Goal: Transaction & Acquisition: Purchase product/service

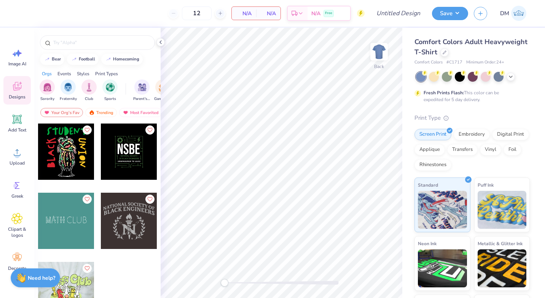
click at [490, 56] on div "Comfort Colors Adult Heavyweight T-Shirt" at bounding box center [471, 47] width 115 height 21
click at [448, 55] on div at bounding box center [444, 52] width 8 height 8
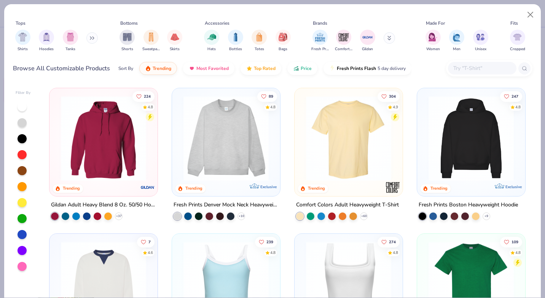
click at [45, 44] on div "Hoodies" at bounding box center [46, 41] width 15 height 22
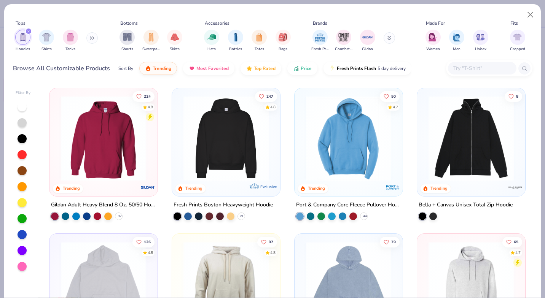
click at [105, 141] on img at bounding box center [103, 138] width 93 height 85
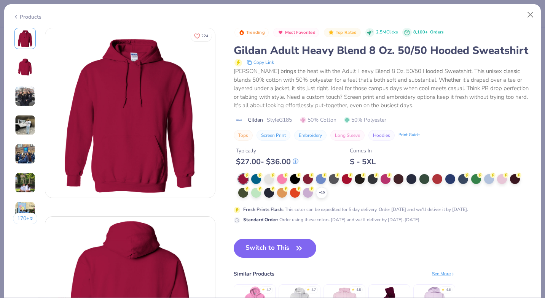
click at [298, 178] on circle at bounding box center [298, 175] width 5 height 5
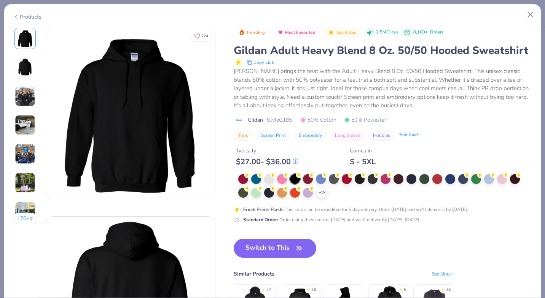
click at [289, 258] on button "Switch to This" at bounding box center [274, 248] width 83 height 19
click at [299, 254] on icon "button" at bounding box center [299, 248] width 11 height 11
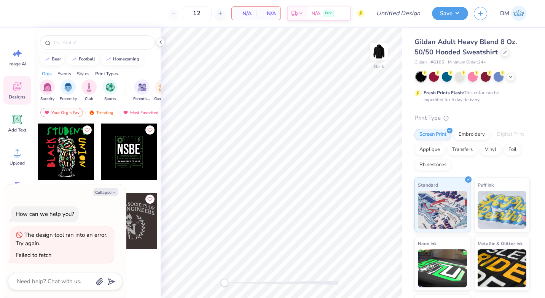
click at [10, 152] on div "Upload" at bounding box center [16, 156] width 27 height 29
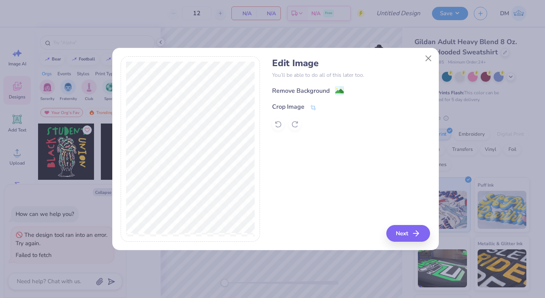
click at [302, 106] on div "Crop Image" at bounding box center [288, 106] width 32 height 9
click at [324, 111] on button at bounding box center [326, 107] width 8 height 8
click at [321, 95] on div "Remove Background" at bounding box center [300, 90] width 57 height 9
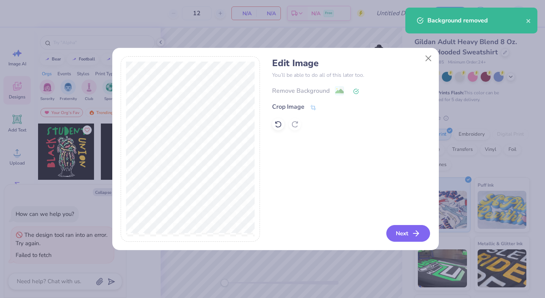
drag, startPoint x: 414, startPoint y: 229, endPoint x: 401, endPoint y: 228, distance: 13.3
click at [401, 228] on button "Next" at bounding box center [408, 233] width 44 height 17
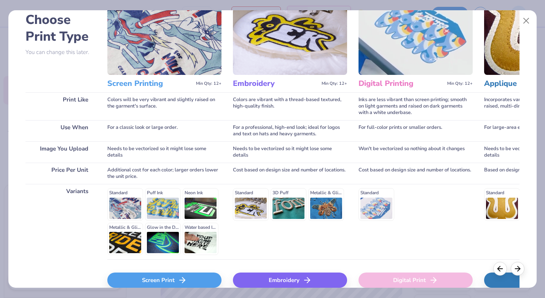
scroll to position [81, 0]
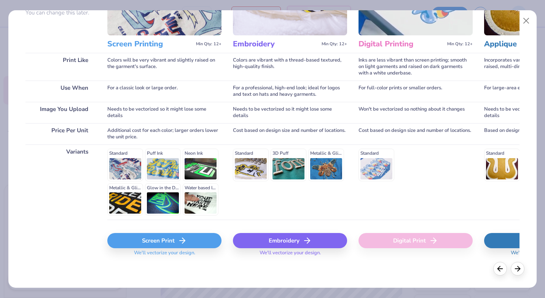
click at [193, 240] on div "Screen Print" at bounding box center [164, 240] width 114 height 15
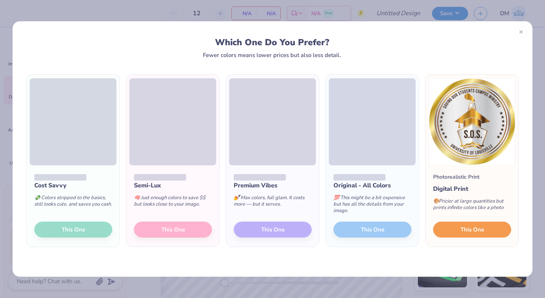
click at [467, 226] on span "This One" at bounding box center [472, 229] width 24 height 9
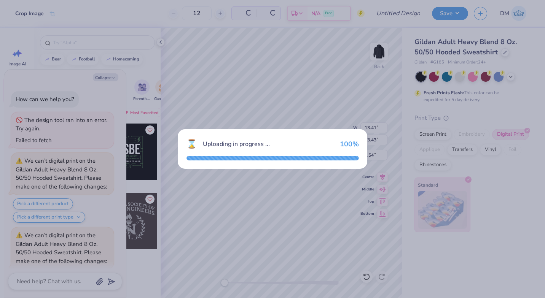
scroll to position [109, 0]
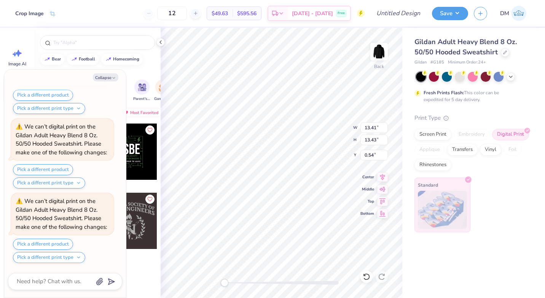
type textarea "x"
type input "7.41"
type input "7.42"
type input "6.54"
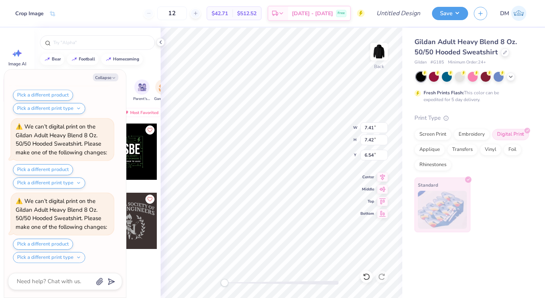
click at [76, 259] on button "Pick a different print type" at bounding box center [49, 257] width 72 height 11
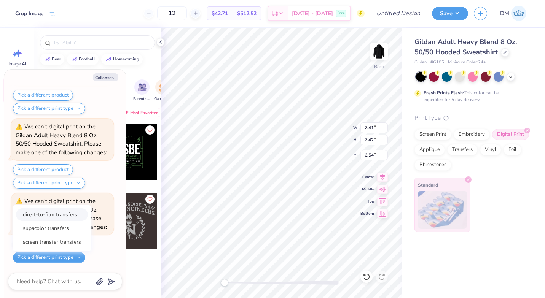
click at [74, 218] on button "direct-to-film transfers" at bounding box center [52, 214] width 72 height 13
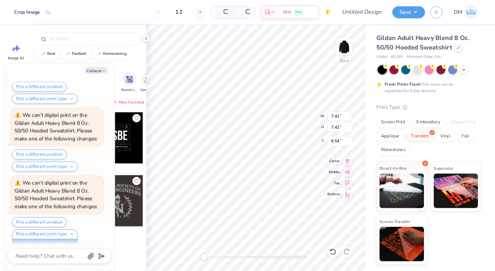
scroll to position [194, 0]
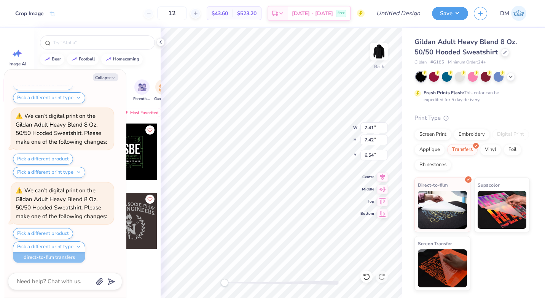
click at [434, 199] on img at bounding box center [442, 210] width 49 height 38
type textarea "x"
type input "3.49"
type input "3.50"
type input "10.50"
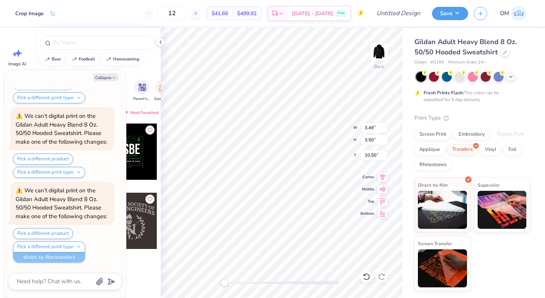
type textarea "x"
type input "2.12"
type input "2.13"
type input "4.37"
type textarea "x"
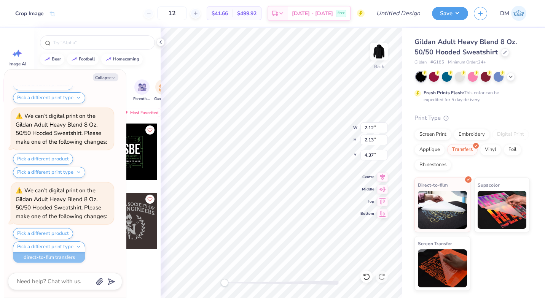
type input "3.20"
type input "3.21"
type input "3.29"
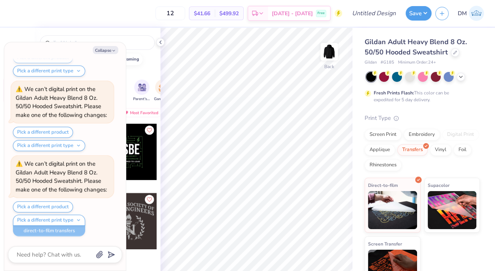
scroll to position [193, 0]
click at [112, 52] on icon "button" at bounding box center [113, 50] width 5 height 5
type textarea "x"
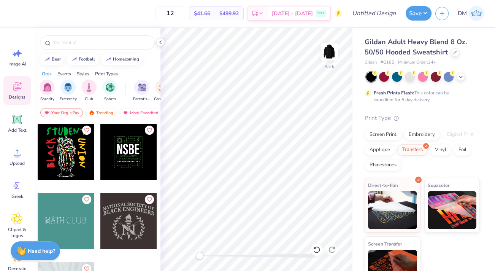
click at [161, 43] on polyline at bounding box center [161, 42] width 2 height 3
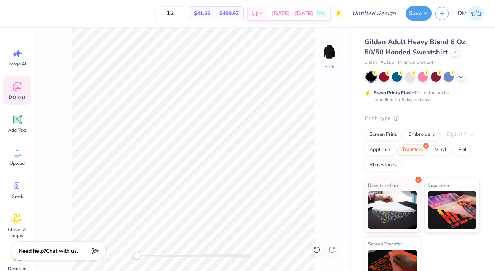
click at [148, 262] on div "Back" at bounding box center [193, 149] width 318 height 243
drag, startPoint x: 140, startPoint y: 255, endPoint x: 150, endPoint y: 255, distance: 9.9
click at [150, 255] on div "Accessibility label" at bounding box center [150, 256] width 8 height 8
drag, startPoint x: 331, startPoint y: 72, endPoint x: 389, endPoint y: 259, distance: 195.3
click at [331, 70] on div "Back" at bounding box center [329, 66] width 10 height 7
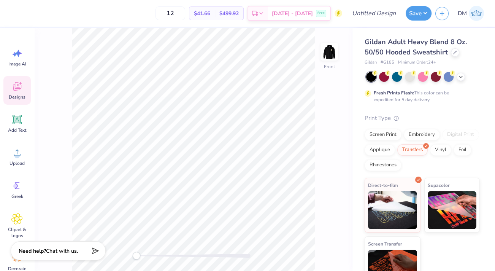
drag, startPoint x: 148, startPoint y: 256, endPoint x: 133, endPoint y: 254, distance: 14.9
click at [133, 254] on div "Accessibility label" at bounding box center [137, 256] width 8 height 8
click at [23, 113] on div "Add Text" at bounding box center [16, 123] width 27 height 29
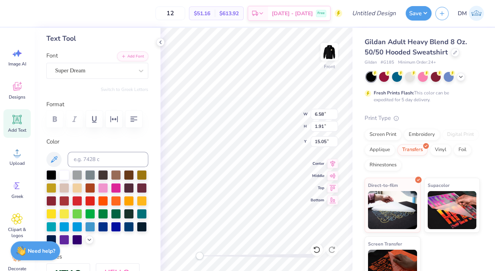
scroll to position [34, 0]
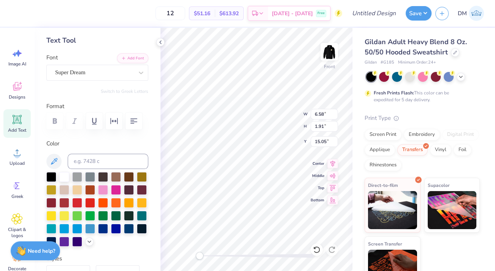
type textarea "SAVING OUR STUDENTS MINISTRY"
click at [91, 70] on div "Super Dream" at bounding box center [94, 73] width 80 height 12
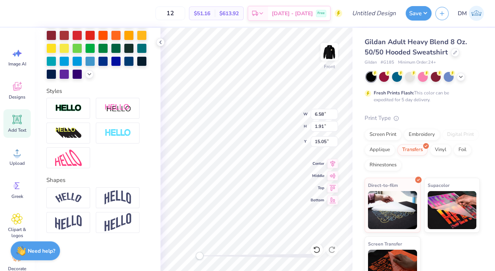
scroll to position [214, 0]
click at [106, 201] on img at bounding box center [118, 197] width 27 height 14
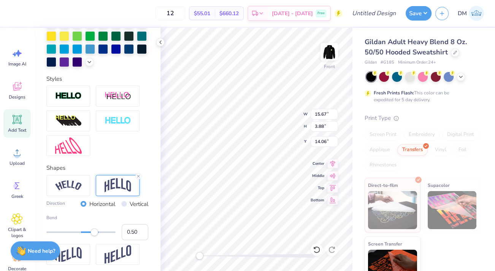
scroll to position [6, 1]
click at [362, 141] on div "Gildan Adult Heavy Blend 8 Oz. 50/50 Hooded Sweatshirt Gildan # G185 Minimum Or…" at bounding box center [423, 159] width 143 height 263
type textarea "SAVING OUR STUDENTS CAMPUS MINISTRY"
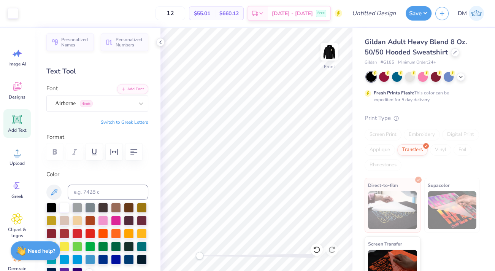
scroll to position [0, 0]
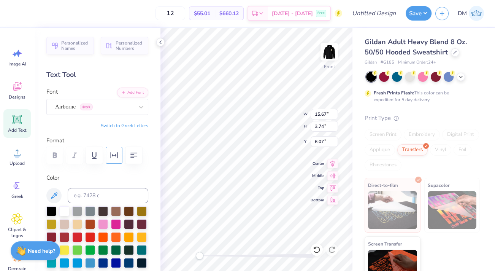
click at [116, 159] on icon "button" at bounding box center [114, 155] width 9 height 9
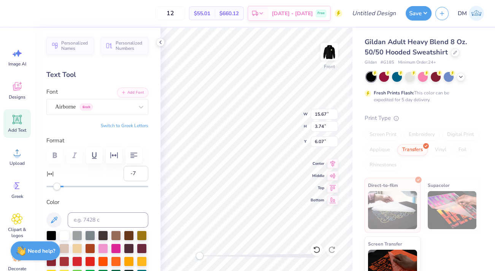
type input "-8"
drag, startPoint x: 64, startPoint y: 187, endPoint x: 56, endPoint y: 189, distance: 7.8
click at [56, 189] on div "Accessibility label" at bounding box center [56, 187] width 8 height 8
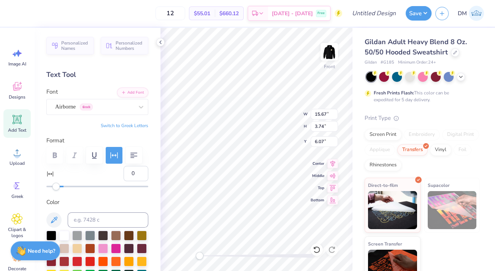
type input "1"
drag, startPoint x: 56, startPoint y: 188, endPoint x: 63, endPoint y: 189, distance: 6.9
click at [63, 189] on div "Accessibility label" at bounding box center [64, 187] width 8 height 8
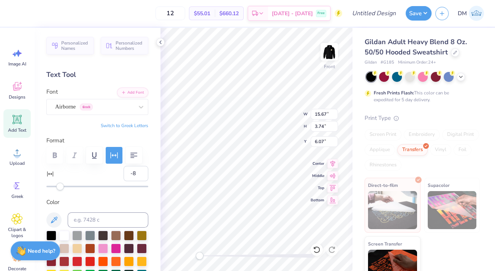
type input "-9"
drag, startPoint x: 63, startPoint y: 189, endPoint x: 55, endPoint y: 189, distance: 7.6
click at [55, 189] on div "Accessibility label" at bounding box center [55, 187] width 8 height 8
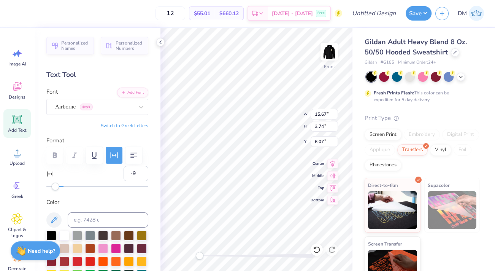
scroll to position [207, 0]
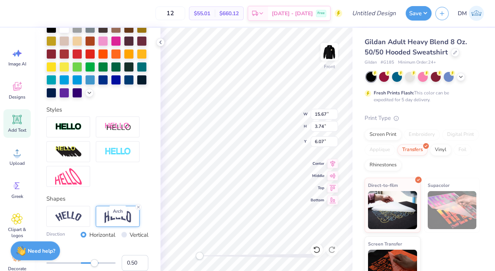
click at [114, 223] on img at bounding box center [118, 216] width 27 height 14
click at [122, 223] on img at bounding box center [118, 216] width 27 height 14
click at [137, 209] on icon at bounding box center [138, 207] width 5 height 5
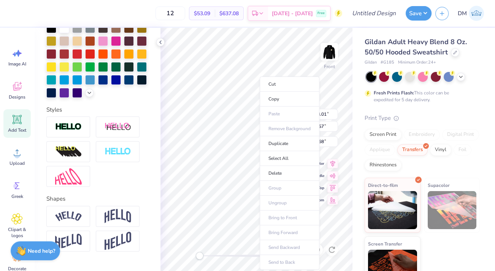
click at [275, 142] on li "Duplicate" at bounding box center [290, 143] width 60 height 15
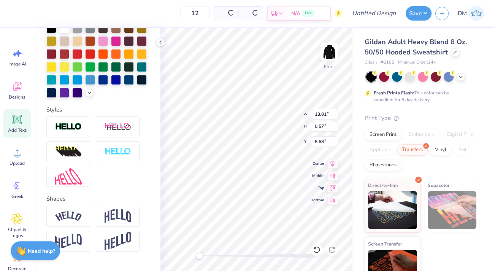
type input "8.68"
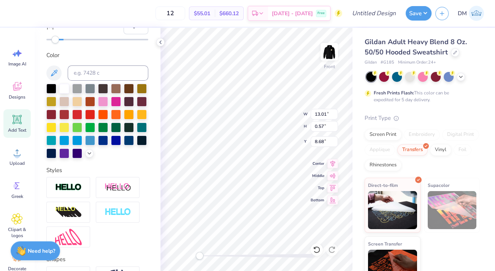
scroll to position [34, 0]
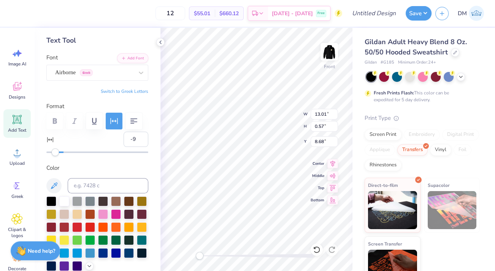
type textarea "[GEOGRAPHIC_DATA]"
click at [119, 79] on div "Airborne Greek" at bounding box center [97, 73] width 102 height 16
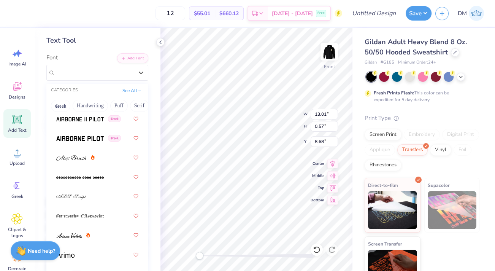
scroll to position [414, 0]
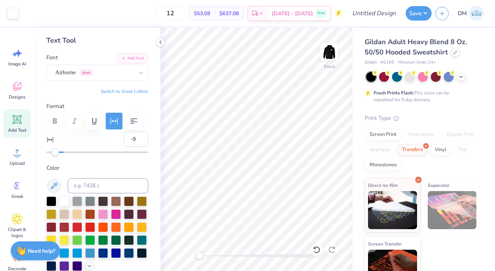
click at [134, 76] on div at bounding box center [141, 73] width 14 height 14
click at [99, 76] on div "Airborne Greek" at bounding box center [94, 73] width 80 height 12
click at [270, 121] on div "Front W 13.01 H 0.57 Y 7.68 Center Middle Top Bottom" at bounding box center [256, 149] width 192 height 243
type input "7.66"
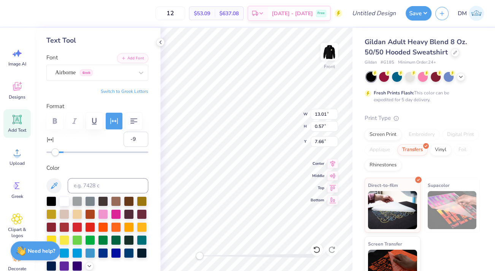
click at [137, 75] on icon at bounding box center [141, 73] width 8 height 8
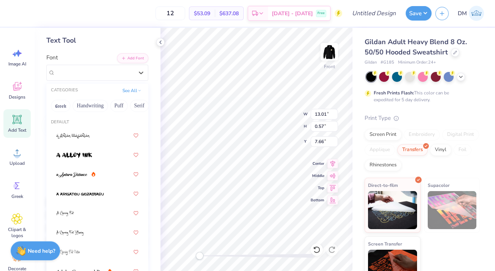
scroll to position [34, 0]
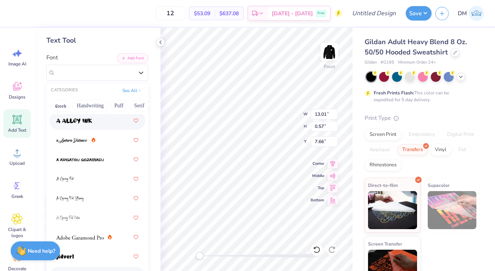
click at [123, 91] on button "See All" at bounding box center [132, 91] width 24 height 8
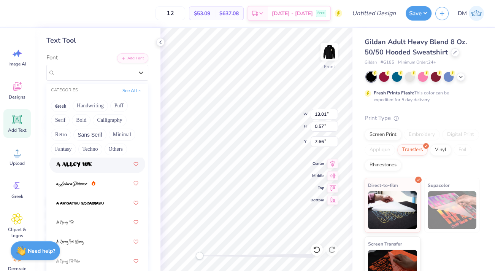
click at [97, 132] on button "Sans Serif" at bounding box center [89, 135] width 33 height 12
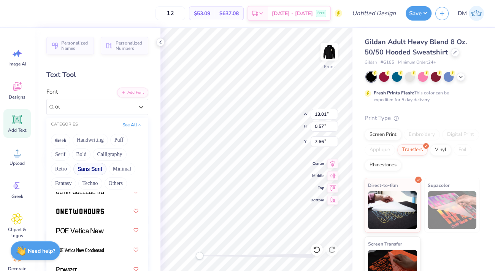
scroll to position [0, 0]
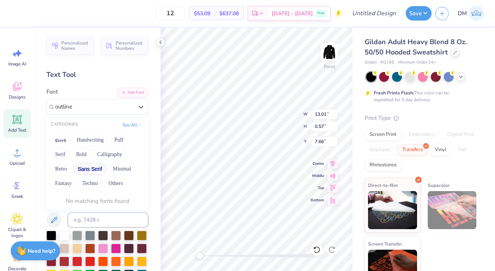
click at [131, 122] on button "See All" at bounding box center [132, 125] width 24 height 8
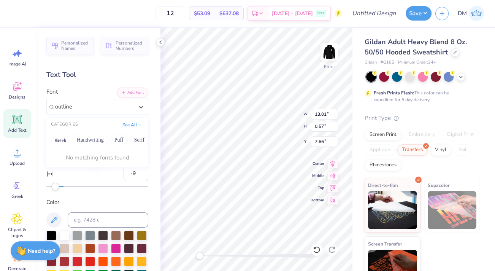
click at [131, 122] on button "See All" at bounding box center [132, 125] width 24 height 8
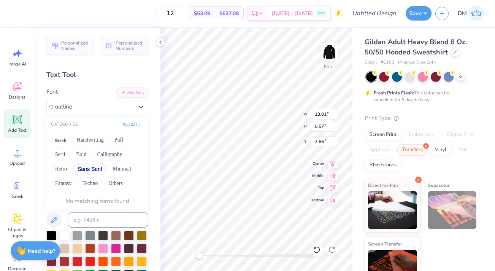
click at [94, 166] on button "Sans Serif" at bounding box center [89, 169] width 33 height 12
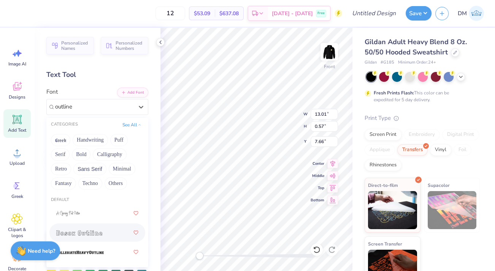
click at [78, 139] on button "Handwriting" at bounding box center [90, 140] width 35 height 12
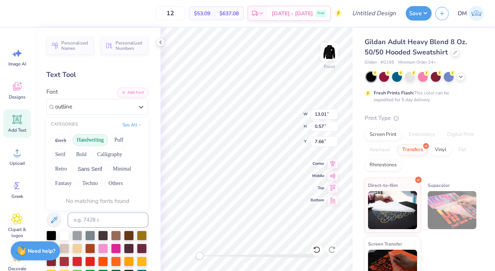
click at [119, 141] on button "Puff" at bounding box center [118, 140] width 17 height 12
drag, startPoint x: 60, startPoint y: 149, endPoint x: 66, endPoint y: 149, distance: 6.1
click at [65, 149] on button "Serif" at bounding box center [60, 154] width 19 height 12
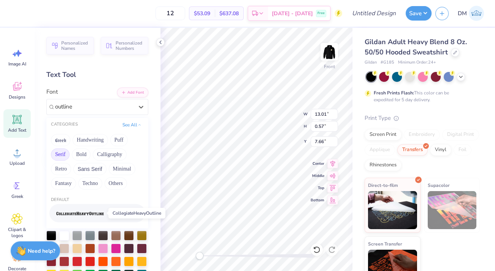
click at [92, 215] on img at bounding box center [80, 213] width 48 height 5
type input "outline"
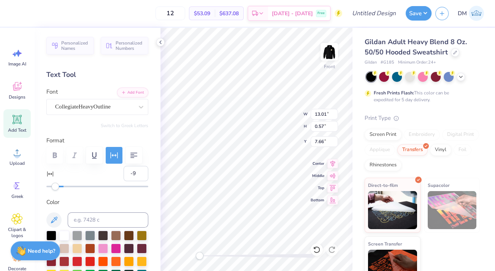
scroll to position [6, 4]
click at [137, 113] on div at bounding box center [141, 107] width 14 height 14
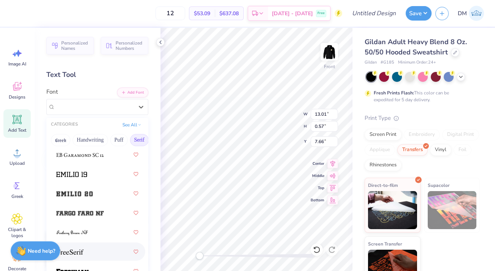
scroll to position [829, 0]
click at [89, 213] on img at bounding box center [80, 213] width 48 height 5
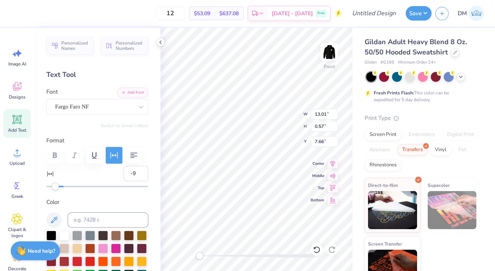
click at [122, 110] on div "Fargo Faro NF" at bounding box center [94, 107] width 80 height 12
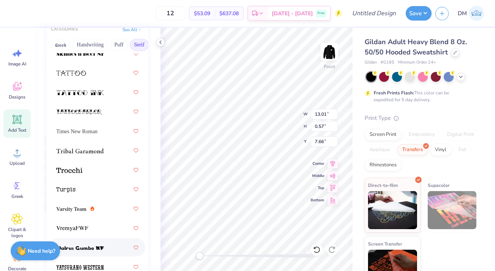
scroll to position [69, 0]
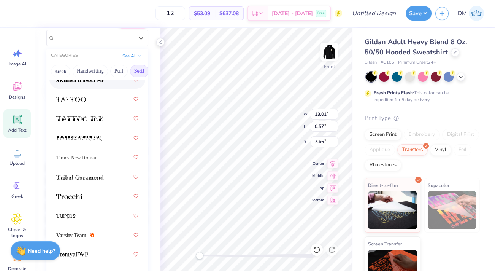
drag, startPoint x: 129, startPoint y: 70, endPoint x: 94, endPoint y: 73, distance: 35.9
click at [94, 73] on div "Greek Handwriting Puff Serif Bold Calligraphy Retro Sans Serif Minimal Fantasy …" at bounding box center [97, 71] width 102 height 17
click at [140, 72] on button "Serif" at bounding box center [139, 71] width 19 height 12
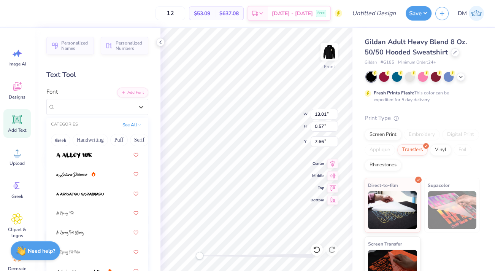
scroll to position [0, 0]
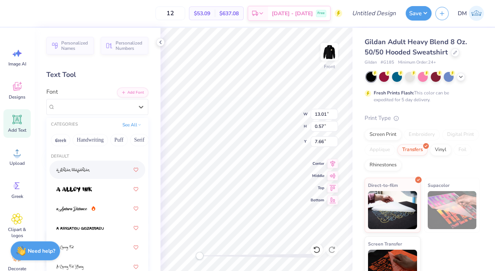
drag, startPoint x: 128, startPoint y: 141, endPoint x: 95, endPoint y: 146, distance: 33.8
click at [95, 146] on div "Greek Handwriting Puff Serif Bold Calligraphy Retro Sans Serif Minimal Fantasy …" at bounding box center [97, 140] width 102 height 17
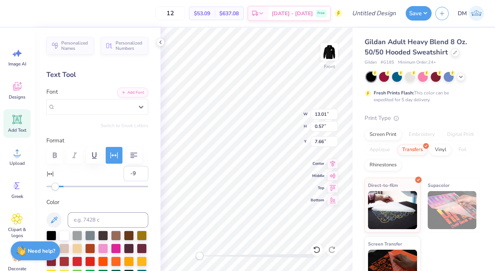
click at [137, 105] on icon at bounding box center [141, 107] width 8 height 8
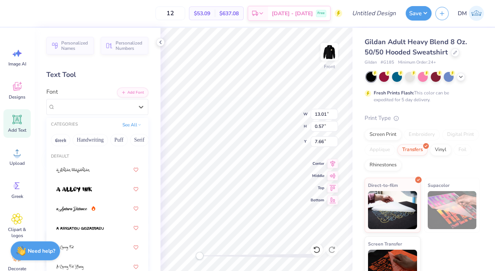
click at [127, 125] on button "See All" at bounding box center [132, 125] width 24 height 8
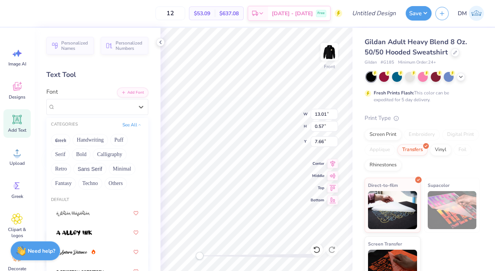
click at [65, 167] on button "Retro" at bounding box center [61, 169] width 20 height 12
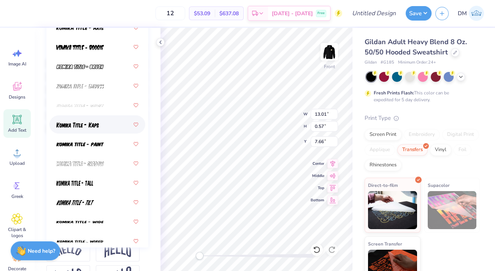
scroll to position [1007, 0]
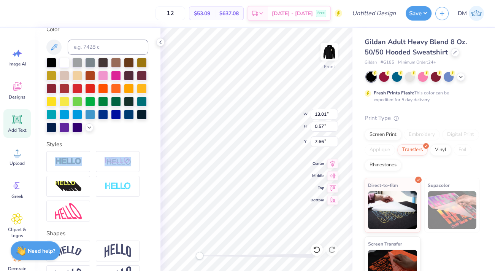
drag, startPoint x: 143, startPoint y: 168, endPoint x: 153, endPoint y: 159, distance: 13.7
click at [153, 159] on div "Personalized Names Personalized Numbers Text Tool Add Font Font Fargo Faro NF S…" at bounding box center [97, 149] width 126 height 243
click at [120, 152] on div "Personalized Names Personalized Numbers Text Tool Add Font Font Fargo Faro NF S…" at bounding box center [97, 149] width 126 height 243
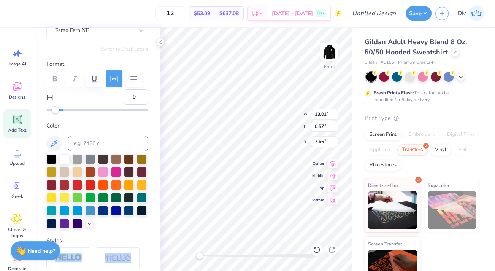
scroll to position [34, 0]
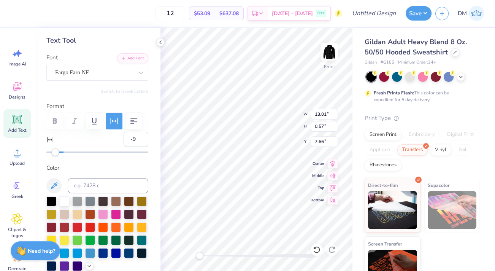
click at [112, 72] on div "Fargo Faro NF" at bounding box center [94, 73] width 80 height 12
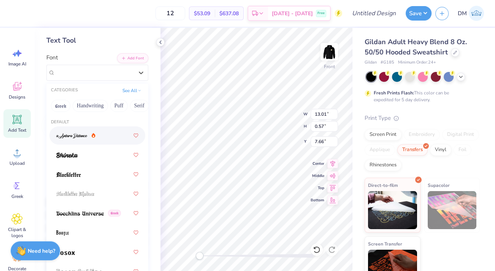
click at [89, 108] on button "Handwriting" at bounding box center [90, 106] width 35 height 12
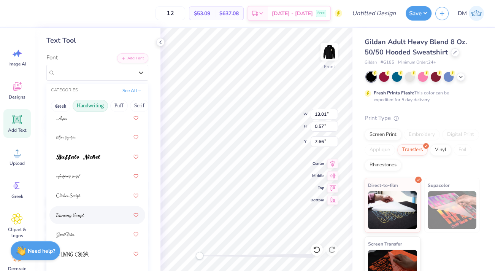
scroll to position [103, 0]
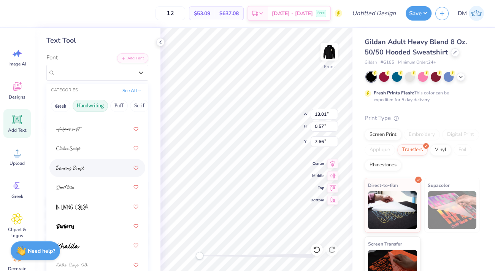
click at [85, 168] on div at bounding box center [97, 168] width 82 height 14
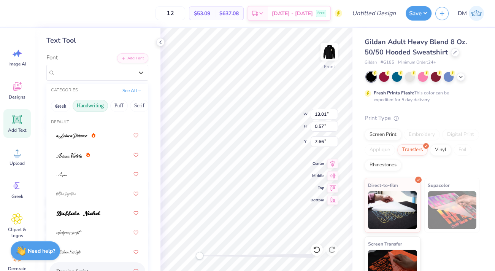
click at [134, 73] on div at bounding box center [141, 73] width 14 height 14
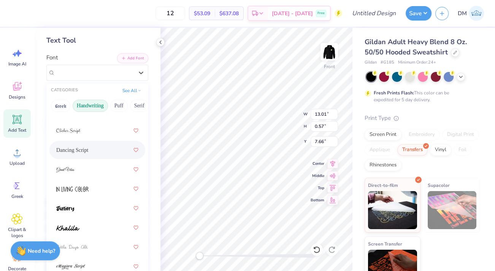
scroll to position [138, 0]
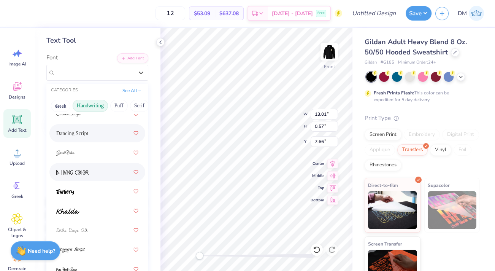
click at [96, 171] on div at bounding box center [97, 172] width 82 height 14
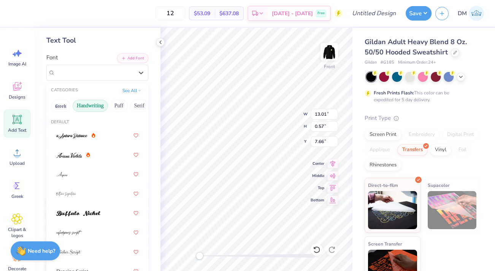
click at [125, 74] on div "In Living Color" at bounding box center [94, 73] width 80 height 12
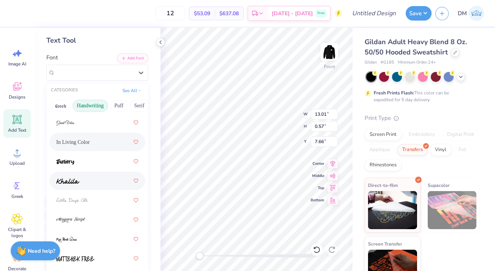
scroll to position [173, 0]
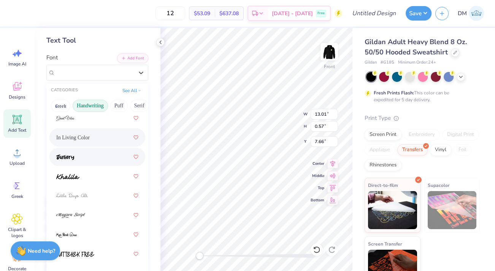
click at [90, 160] on div at bounding box center [97, 157] width 82 height 14
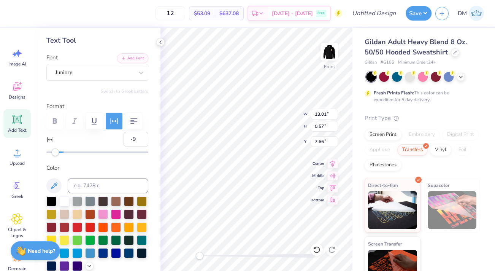
click at [117, 78] on div "Juniory" at bounding box center [97, 73] width 102 height 16
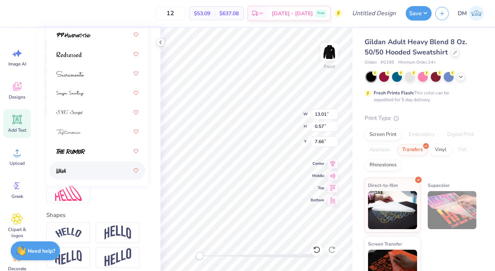
scroll to position [207, 0]
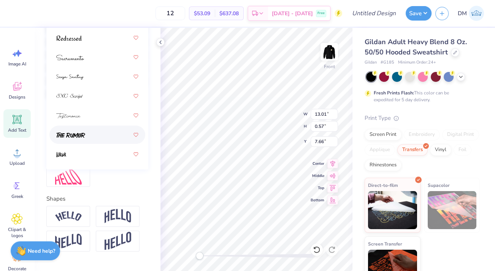
click at [89, 142] on div at bounding box center [97, 134] width 96 height 18
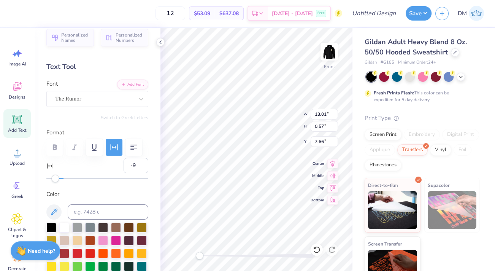
scroll to position [0, 0]
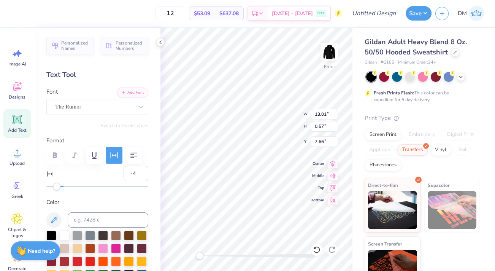
type input "-3"
drag, startPoint x: 56, startPoint y: 189, endPoint x: 60, endPoint y: 188, distance: 4.3
click at [60, 188] on div "Accessibility label" at bounding box center [60, 187] width 8 height 8
type input "-1"
click at [62, 188] on div "Accessibility label" at bounding box center [62, 187] width 8 height 8
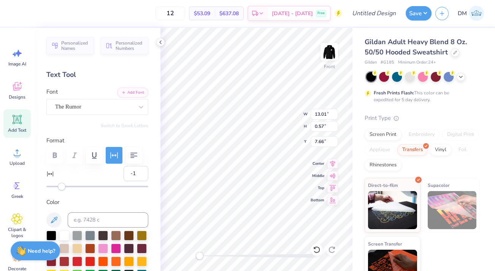
click at [93, 105] on div "The Rumor" at bounding box center [94, 107] width 80 height 12
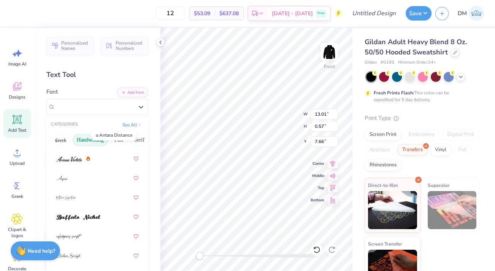
scroll to position [34, 0]
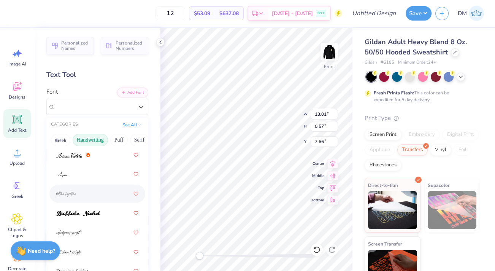
click at [97, 197] on div at bounding box center [97, 194] width 82 height 14
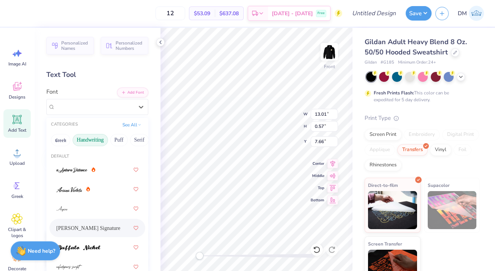
click at [98, 106] on div "Bettina Signature" at bounding box center [94, 107] width 80 height 12
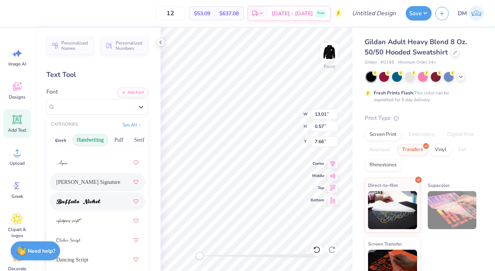
scroll to position [69, 0]
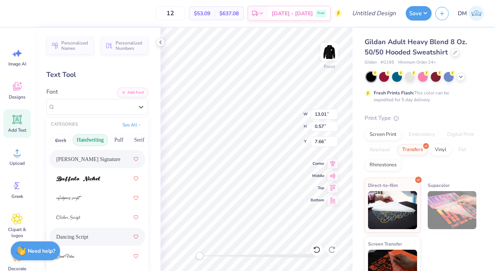
click at [100, 235] on div "Dancing Script" at bounding box center [97, 237] width 82 height 14
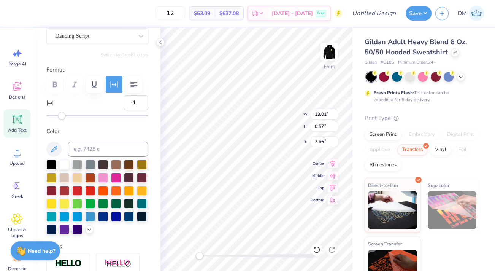
scroll to position [103, 0]
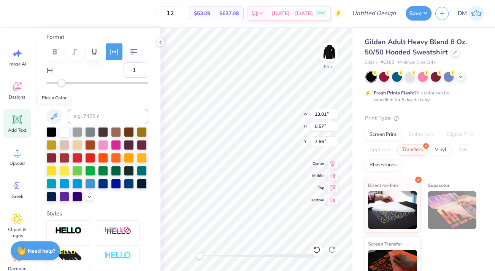
click at [60, 117] on button at bounding box center [53, 116] width 15 height 15
click at [54, 119] on icon at bounding box center [53, 116] width 9 height 9
click at [334, 59] on img at bounding box center [329, 51] width 15 height 15
type input "14.63"
type input "0.71"
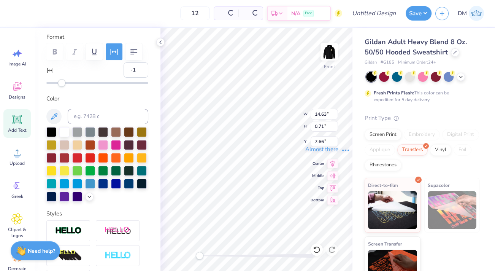
type input "7.59"
click at [50, 118] on icon at bounding box center [53, 116] width 9 height 9
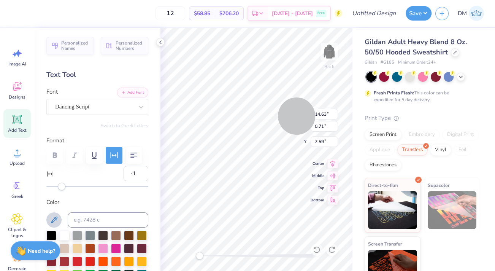
scroll to position [103, 0]
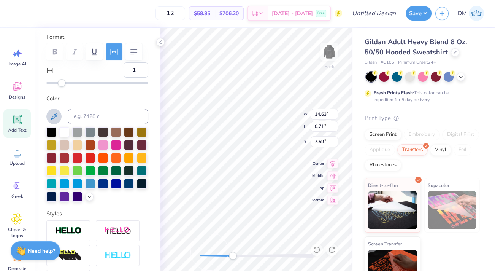
drag, startPoint x: 198, startPoint y: 257, endPoint x: 235, endPoint y: 257, distance: 36.9
click at [235, 257] on div "Accessibility label" at bounding box center [233, 256] width 8 height 8
click at [50, 116] on icon at bounding box center [53, 116] width 9 height 9
click at [328, 59] on img at bounding box center [329, 51] width 15 height 15
click at [126, 135] on div at bounding box center [129, 132] width 10 height 10
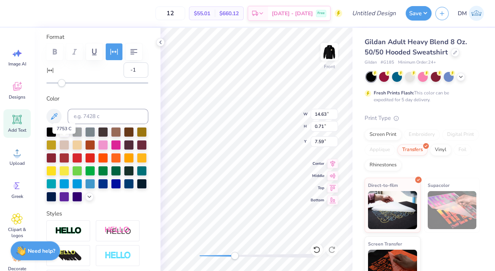
click at [56, 144] on div at bounding box center [51, 145] width 10 height 10
type input "8.24"
type input "0.57"
type input "8.86"
click at [130, 134] on div at bounding box center [129, 132] width 10 height 10
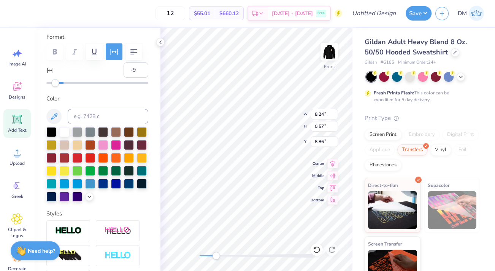
click at [216, 258] on div "Accessibility label" at bounding box center [216, 256] width 8 height 8
drag, startPoint x: 216, startPoint y: 257, endPoint x: 202, endPoint y: 252, distance: 15.2
click at [202, 252] on div "Accessibility label" at bounding box center [202, 256] width 8 height 8
click at [270, 115] on div "Front W 8.24 8.24 " H 0.57 0.57 " Y 8.86 8.86 " Center Middle Top Bottom" at bounding box center [256, 149] width 192 height 243
type input "-1"
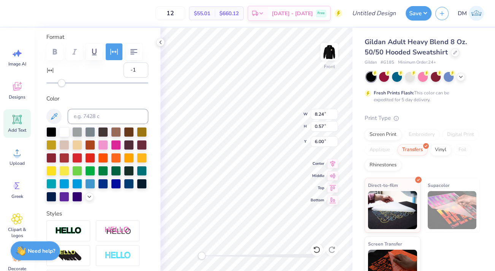
type input "8.24"
type input "0.57"
type input "6.00"
type input "-9"
click at [292, 111] on div "Front W 8.24 8.24 " H 0.57 0.57 " Y 6.00 6.00 " Center Middle Top Bottom" at bounding box center [256, 149] width 192 height 243
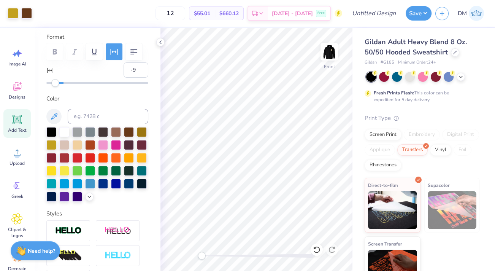
click at [331, 69] on div "Front" at bounding box center [329, 56] width 17 height 27
click at [330, 56] on img at bounding box center [329, 51] width 15 height 15
type input "3.25"
type input "6.04"
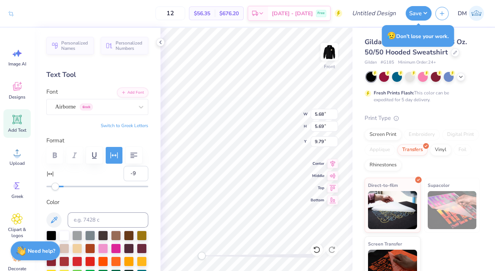
scroll to position [103, 0]
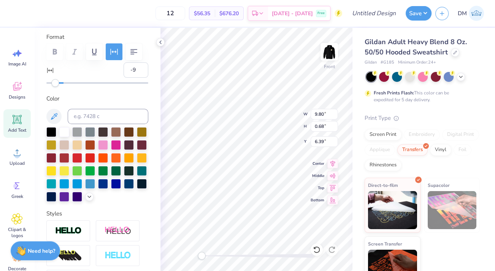
type input "9.80"
type input "0.68"
type input "6.39"
type input "11.05"
type input "0.77"
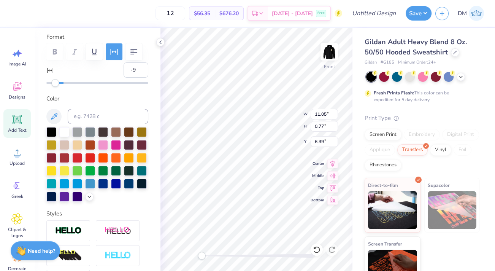
click at [273, 116] on div "Front W 11.05 11.05 " H 0.77 0.77 " Y 6.39 6.39 " Center Middle Top Bottom" at bounding box center [256, 149] width 192 height 243
click at [57, 115] on icon at bounding box center [53, 116] width 9 height 9
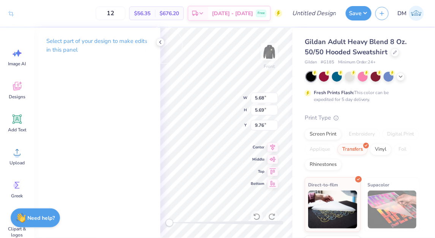
click at [161, 43] on icon at bounding box center [160, 42] width 6 height 6
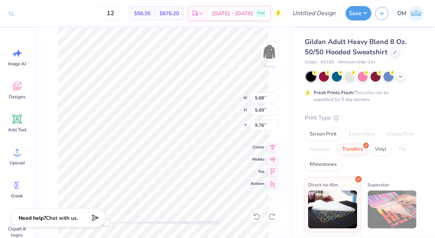
click at [16, 115] on icon at bounding box center [16, 119] width 11 height 11
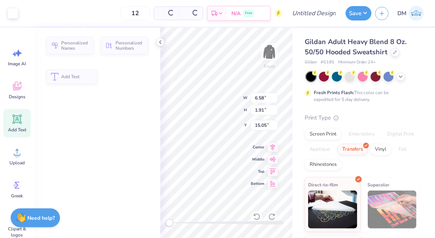
type input "6.58"
type input "1.91"
type input "15.05"
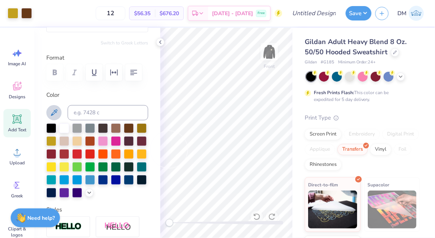
scroll to position [91, 0]
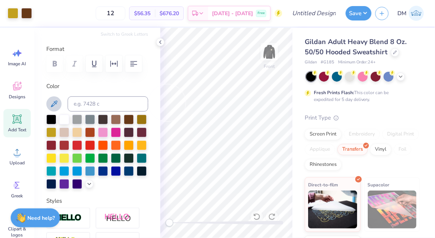
click at [52, 105] on icon at bounding box center [53, 104] width 9 height 9
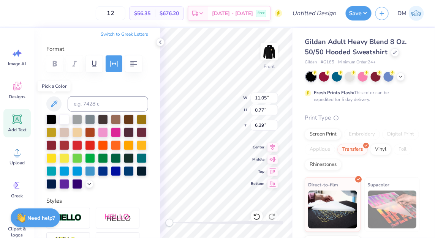
click at [57, 105] on icon at bounding box center [53, 104] width 9 height 9
type input "14.63"
type input "0.71"
type input "7.65"
click at [50, 107] on icon at bounding box center [53, 104] width 9 height 9
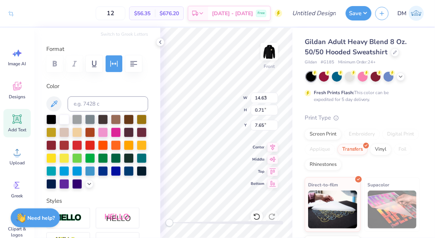
type input "5.68"
type input "5.69"
type input "9.76"
click at [186, 228] on div "Front W 5.68 5.68 " H 5.69 5.69 " Y 9.76 9.76 " Center Middle Top Bottom" at bounding box center [226, 133] width 132 height 211
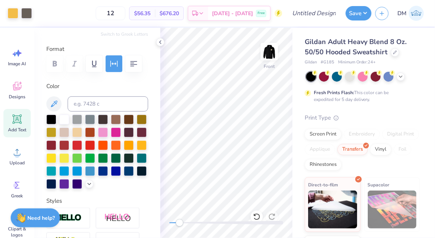
click at [180, 218] on div "Front" at bounding box center [226, 133] width 132 height 211
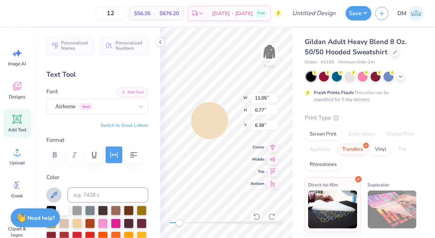
scroll to position [91, 0]
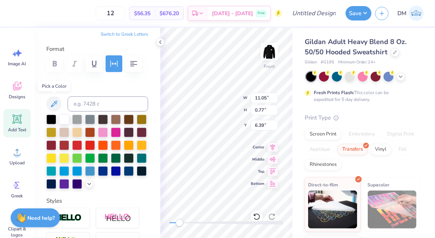
click at [52, 104] on icon at bounding box center [54, 104] width 6 height 6
type input "14.63"
type input "0.71"
type input "7.65"
click at [52, 103] on icon at bounding box center [53, 104] width 9 height 9
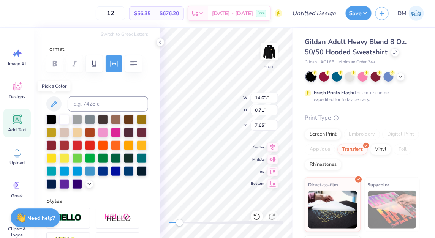
click at [57, 104] on icon at bounding box center [53, 104] width 9 height 9
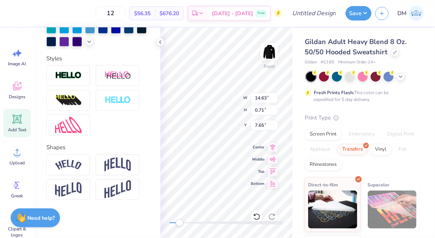
scroll to position [246, 0]
type input "11.05"
type input "0.77"
type input "6.39"
click at [79, 164] on img at bounding box center [68, 165] width 27 height 10
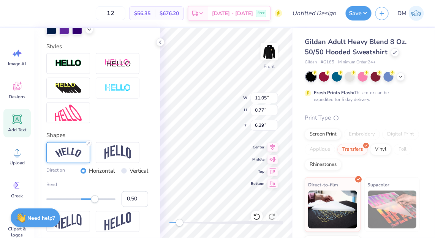
scroll to position [5, 1]
type input "5.68"
type input "5.69"
type input "9.76"
type input "12.13"
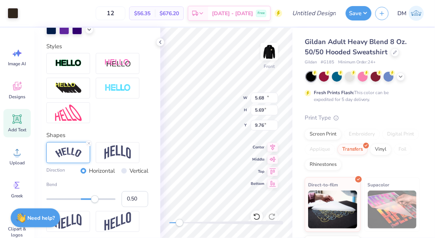
type input "2.38"
type input "6.04"
type input "14.63"
type input "0.71"
type input "7.64"
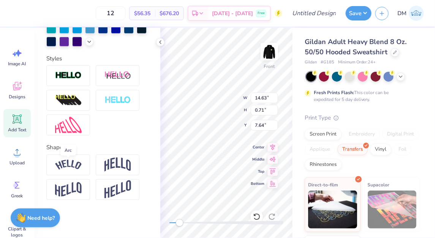
click at [67, 167] on img at bounding box center [68, 165] width 27 height 10
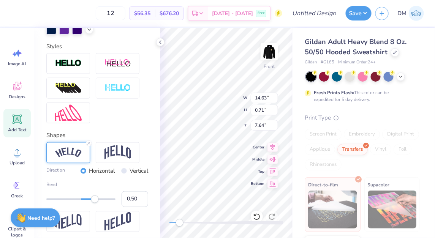
type input "12.13"
type input "2.38"
type input "6.00"
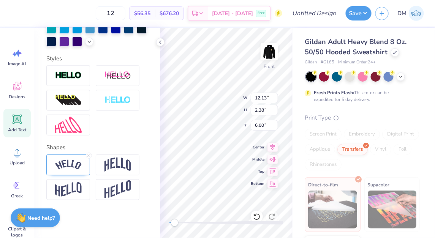
click at [175, 224] on div "Accessibility label" at bounding box center [175, 223] width 8 height 8
type input "15.44"
type input "2.74"
type input "6.62"
type input "12.13"
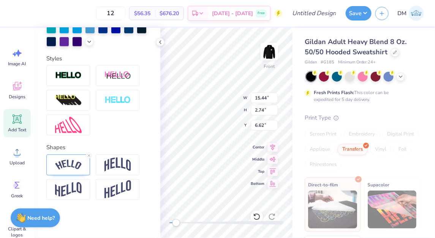
type input "2.38"
type input "6.00"
click at [258, 219] on icon at bounding box center [257, 217] width 8 height 8
type input "8.62"
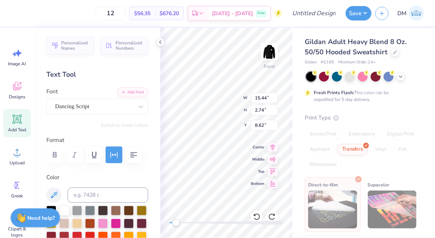
scroll to position [246, 0]
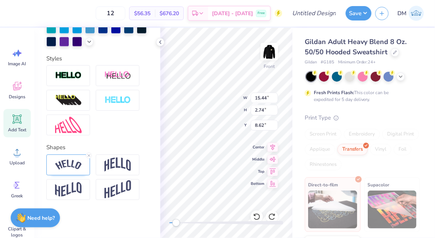
click at [88, 157] on icon at bounding box center [89, 156] width 5 height 5
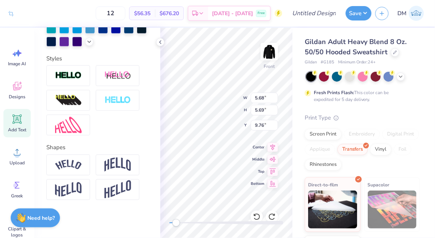
click at [256, 218] on icon at bounding box center [257, 217] width 8 height 8
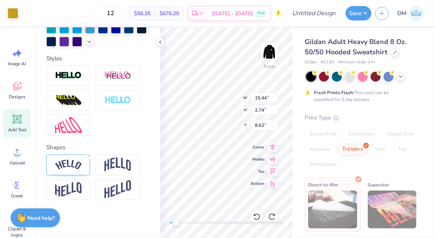
type input "15.44"
type input "2.74"
type input "8.62"
click at [90, 155] on line at bounding box center [89, 156] width 2 height 2
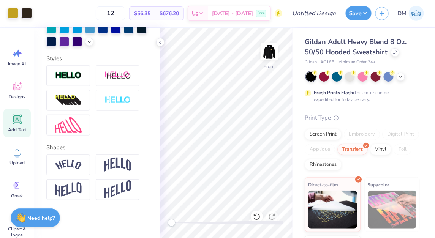
click at [172, 222] on div "Accessibility label" at bounding box center [172, 223] width 8 height 8
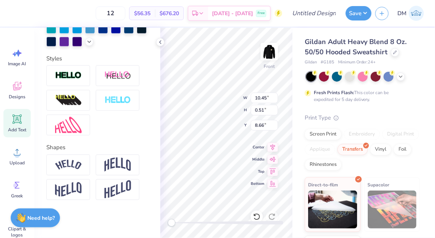
type input "10.45"
type input "0.51"
type input "8.66"
type input "8.42"
type input "0.41"
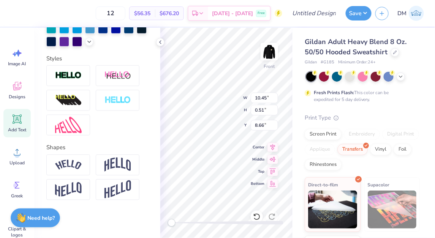
type input "8.23"
type input "12.13"
type input "2.38"
type input "6.00"
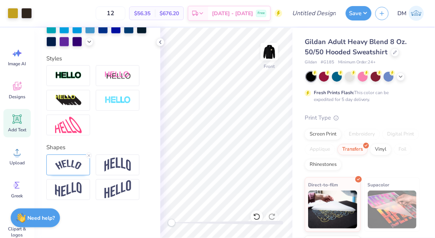
click at [264, 105] on div "Front" at bounding box center [226, 133] width 132 height 211
click at [263, 109] on div "Front" at bounding box center [226, 133] width 132 height 211
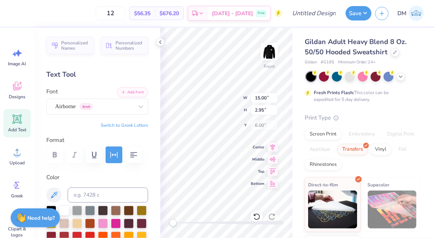
scroll to position [5, 1]
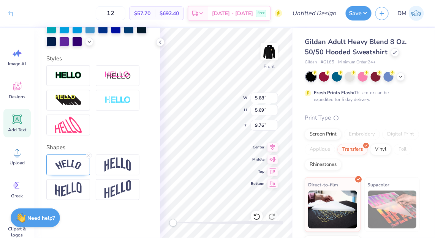
click at [162, 44] on icon at bounding box center [160, 42] width 6 height 6
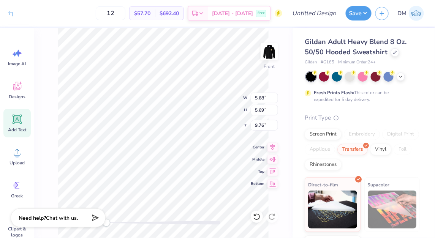
click at [118, 221] on div at bounding box center [163, 223] width 114 height 8
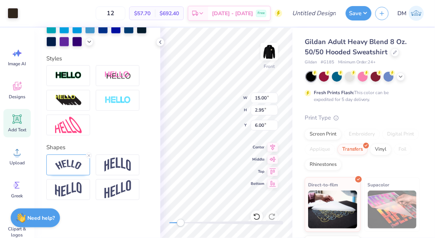
type input "15.00"
type input "2.95"
type input "6.00"
click at [160, 42] on polyline at bounding box center [161, 42] width 2 height 3
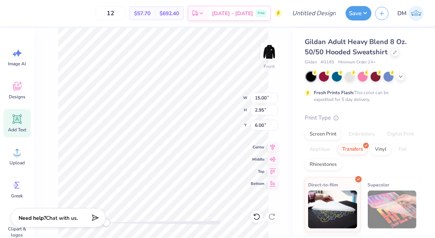
type input "8.42"
type input "0.41"
type input "8.18"
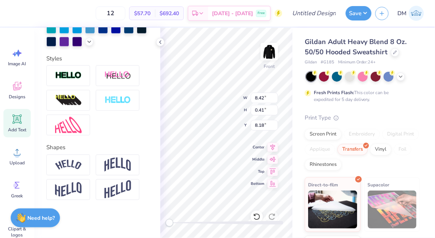
type input "15.00"
type input "2.95"
type input "6.00"
click at [147, 120] on div "12 $57.70 Per Item $692.40 Total Est. Delivery [DATE] - [DATE] Free Design Titl…" at bounding box center [217, 119] width 435 height 238
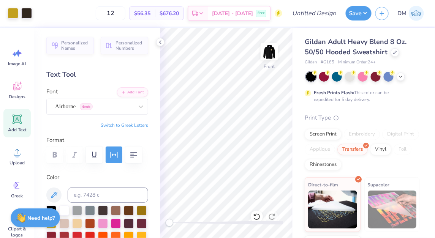
scroll to position [94, 0]
